Goal: Task Accomplishment & Management: Use online tool/utility

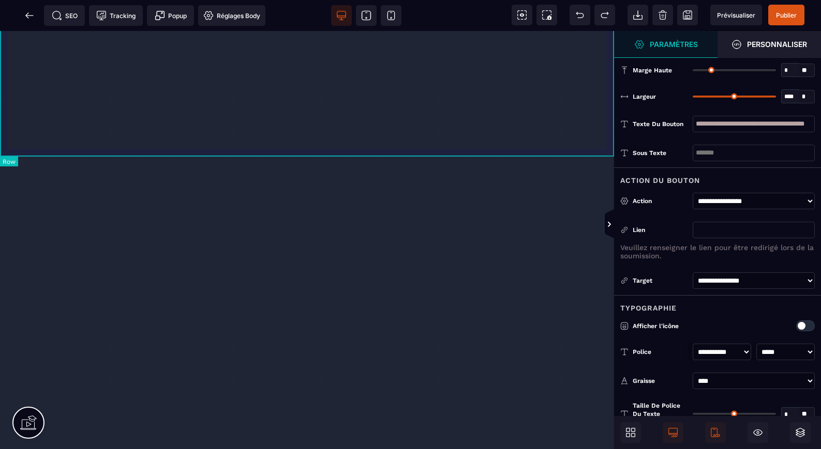
select select "***"
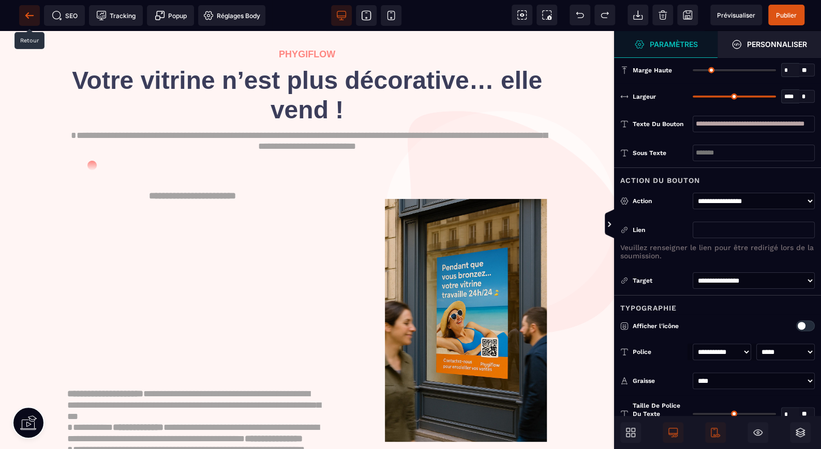
click at [32, 13] on icon at bounding box center [29, 15] width 10 height 10
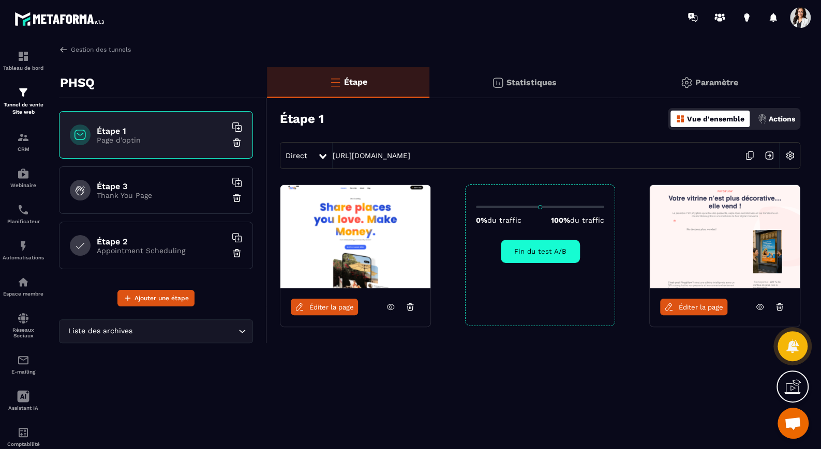
click at [706, 308] on span "Éditer la page" at bounding box center [701, 308] width 44 height 8
